Goal: Book appointment/travel/reservation

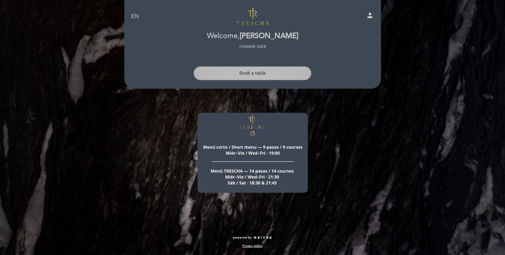
click at [246, 74] on button "Book a table" at bounding box center [252, 73] width 119 height 15
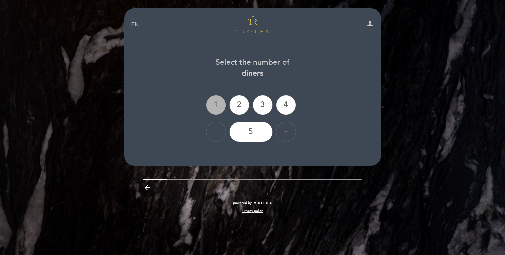
click at [215, 102] on div "1" at bounding box center [216, 105] width 20 height 20
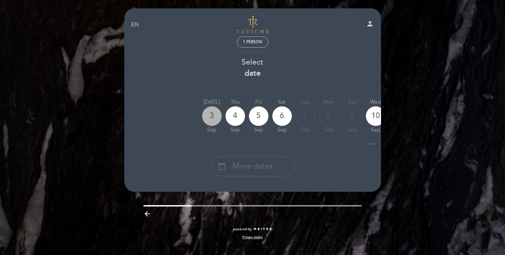
click at [214, 116] on div "3" at bounding box center [212, 116] width 20 height 20
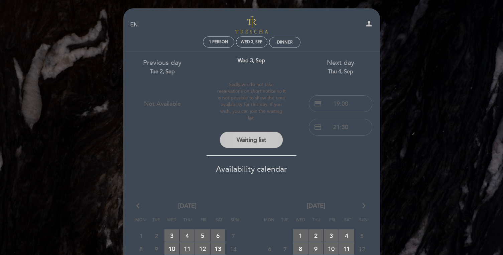
click at [249, 136] on button "Waiting list" at bounding box center [250, 139] width 63 height 17
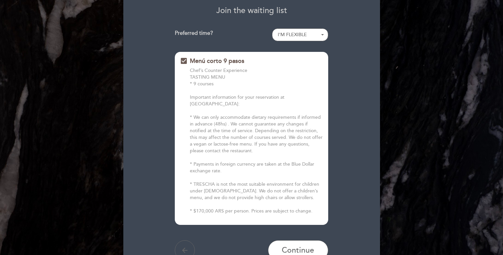
scroll to position [76, 0]
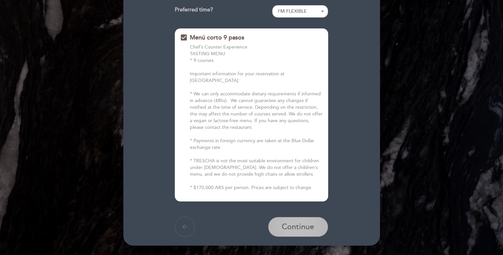
click at [292, 222] on span "Continue" at bounding box center [298, 226] width 32 height 9
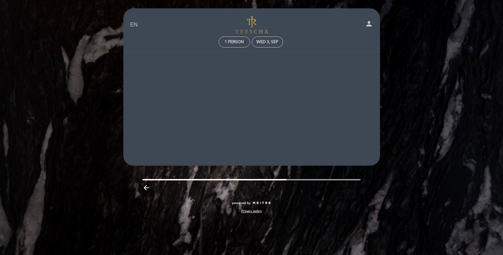
scroll to position [0, 0]
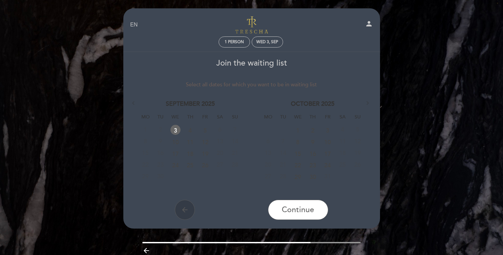
click at [183, 209] on icon "arrow_back" at bounding box center [185, 209] width 8 height 8
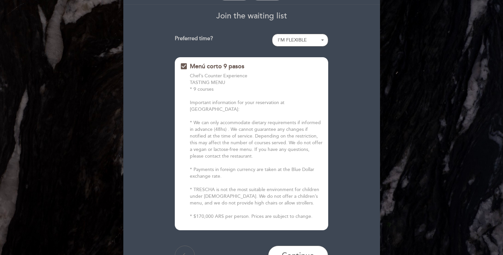
scroll to position [60, 0]
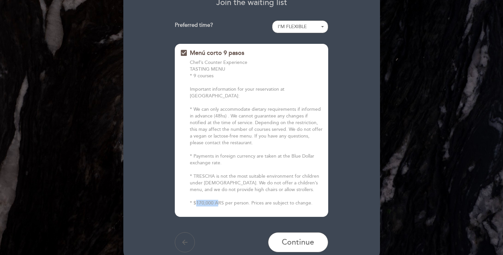
drag, startPoint x: 213, startPoint y: 195, endPoint x: 196, endPoint y: 198, distance: 17.4
click at [194, 197] on p "Chef’s Counter Experience TASTING MENU * 9 courses Important information for yo…" at bounding box center [256, 132] width 133 height 147
click at [198, 198] on p "Chef’s Counter Experience TASTING MENU * 9 courses Important information for yo…" at bounding box center [256, 132] width 133 height 147
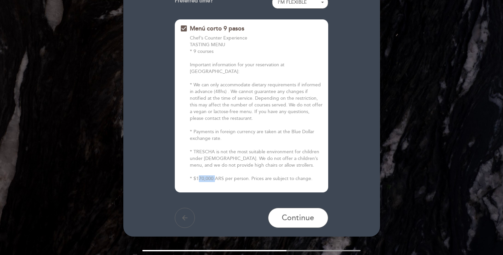
scroll to position [85, 0]
click at [297, 212] on span "Continue" at bounding box center [298, 216] width 32 height 9
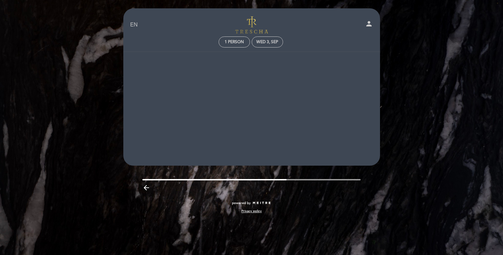
scroll to position [0, 0]
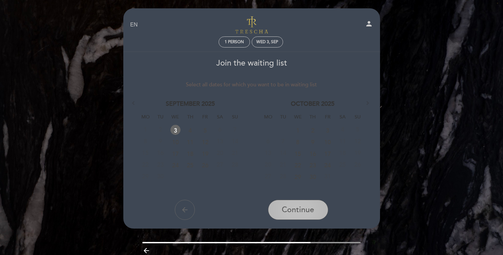
click at [284, 207] on span "Continue" at bounding box center [298, 209] width 32 height 9
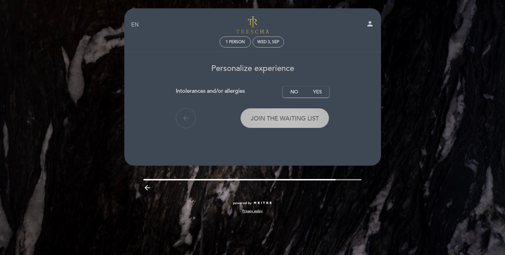
click at [269, 120] on span "Join the waiting list" at bounding box center [284, 118] width 68 height 7
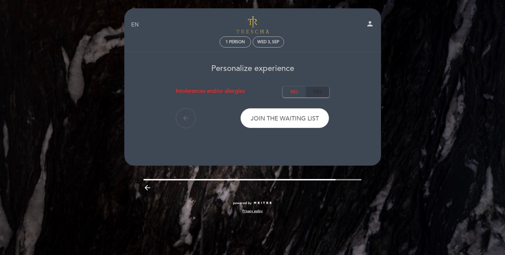
click at [319, 92] on label "Yes" at bounding box center [317, 91] width 23 height 11
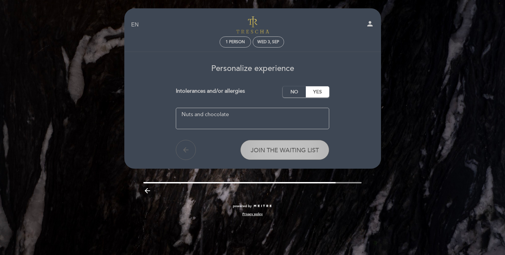
type textarea "Nuts and chocolate"
click at [274, 154] on button "Join the waiting list" at bounding box center [284, 150] width 89 height 20
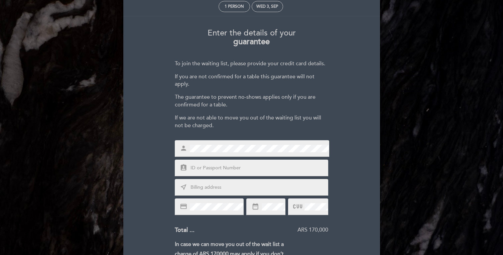
scroll to position [52, 0]
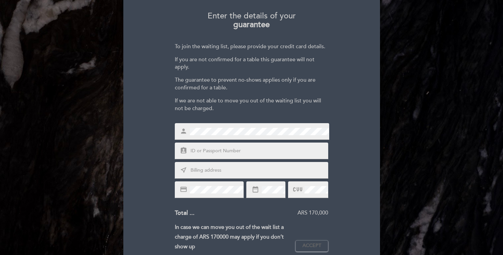
click at [218, 152] on input "text" at bounding box center [259, 151] width 139 height 8
type input "35321348"
click at [225, 170] on input "text" at bounding box center [259, 170] width 139 height 8
type input "[STREET_ADDRESS][US_STATE]"
click at [275, 195] on div "date_range" at bounding box center [265, 189] width 39 height 17
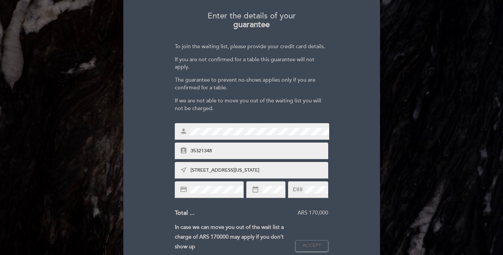
click at [315, 193] on div at bounding box center [308, 189] width 40 height 17
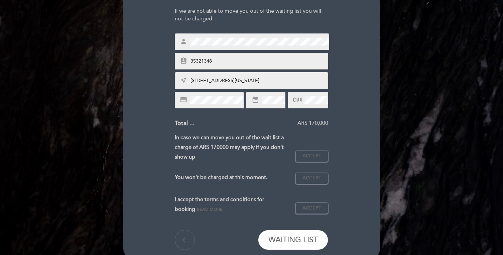
scroll to position [166, 0]
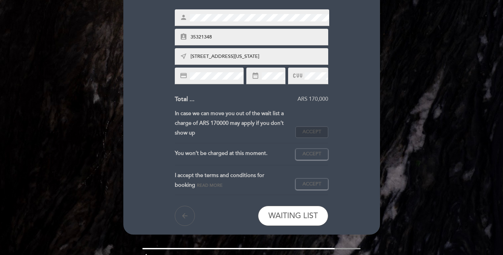
click at [308, 135] on button "Accept Accepted" at bounding box center [311, 131] width 33 height 11
click at [310, 155] on span "Accept" at bounding box center [311, 153] width 19 height 7
click at [311, 184] on span "Accept" at bounding box center [311, 183] width 19 height 7
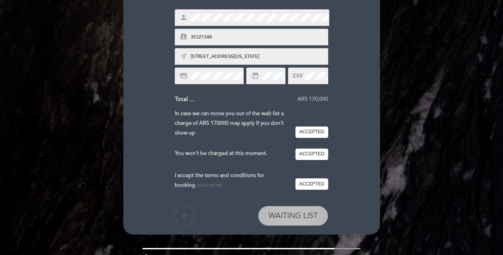
click at [295, 217] on span "WAITING LIST" at bounding box center [292, 215] width 49 height 9
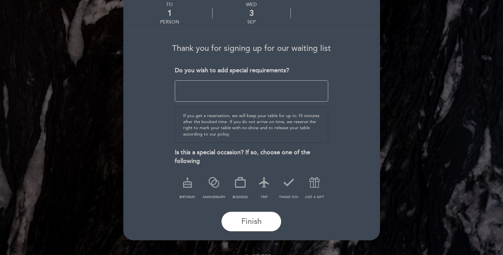
scroll to position [44, 0]
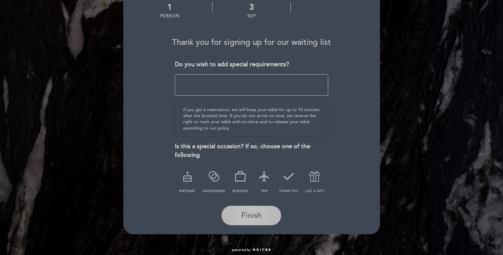
click at [258, 218] on span "Finish" at bounding box center [251, 214] width 20 height 9
